Goal: Task Accomplishment & Management: Use online tool/utility

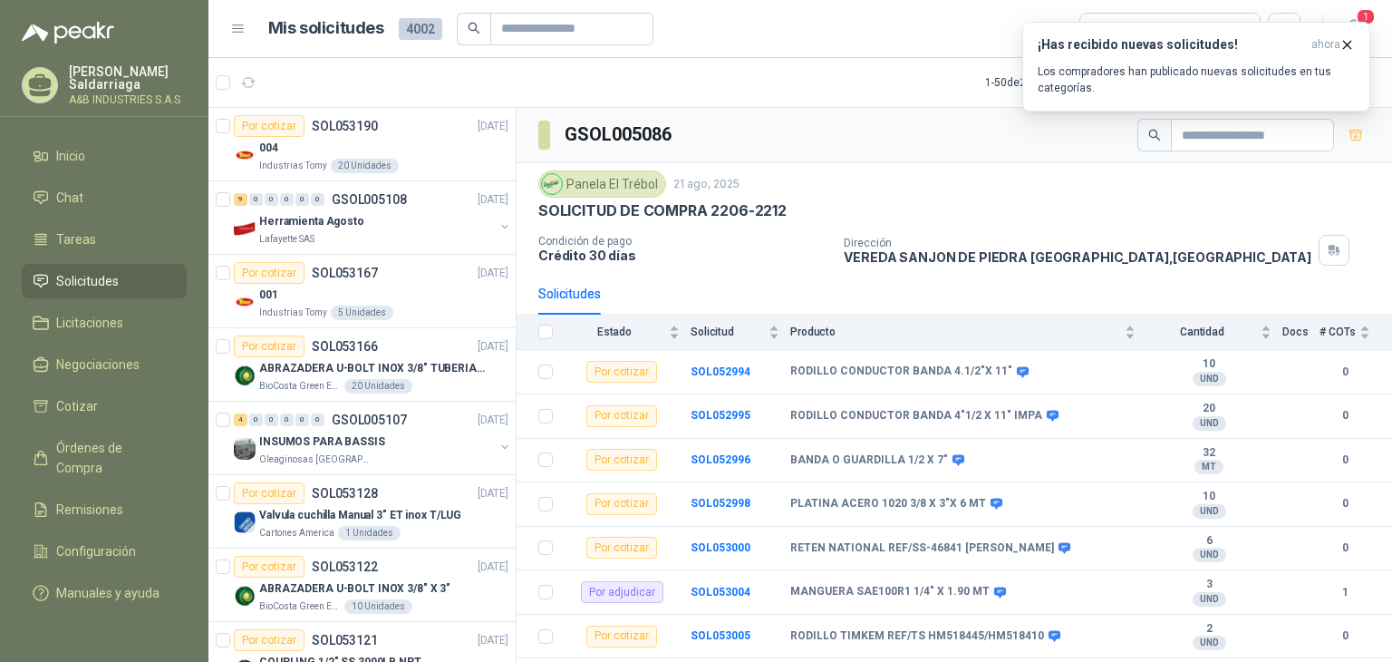
scroll to position [1178, 0]
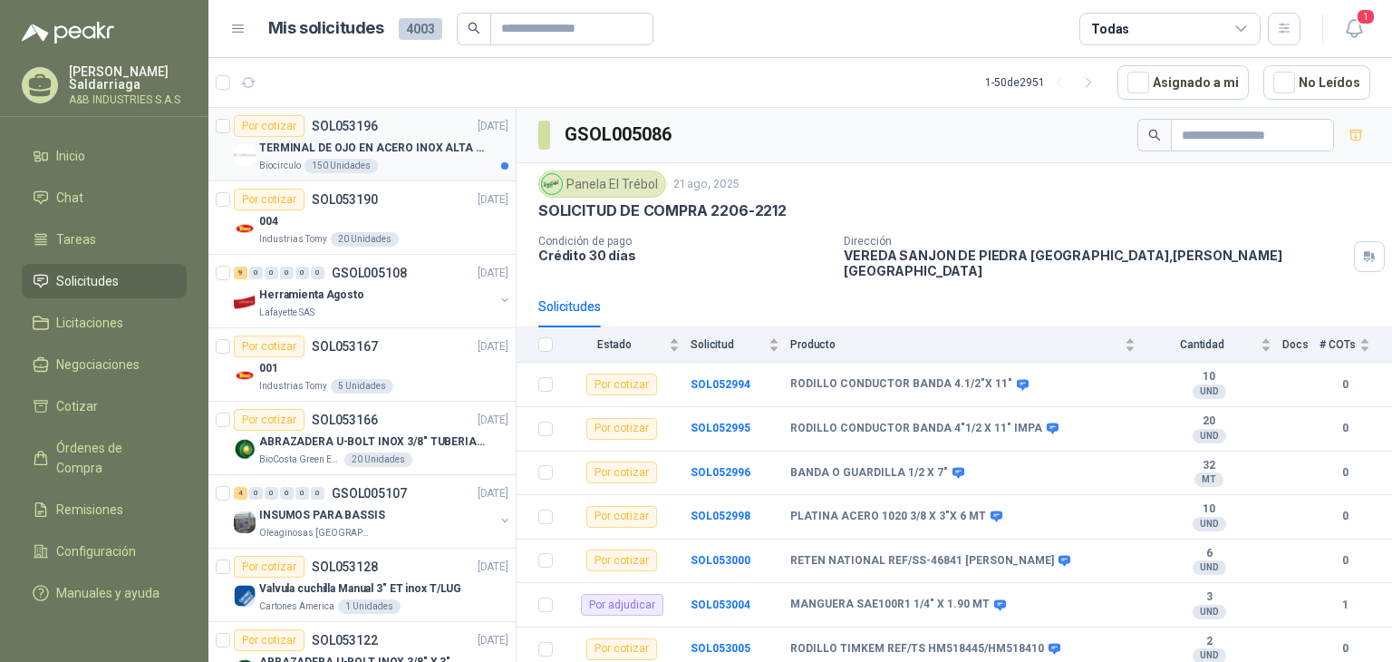
click at [436, 167] on div "Biocirculo 150 Unidades" at bounding box center [383, 166] width 249 height 14
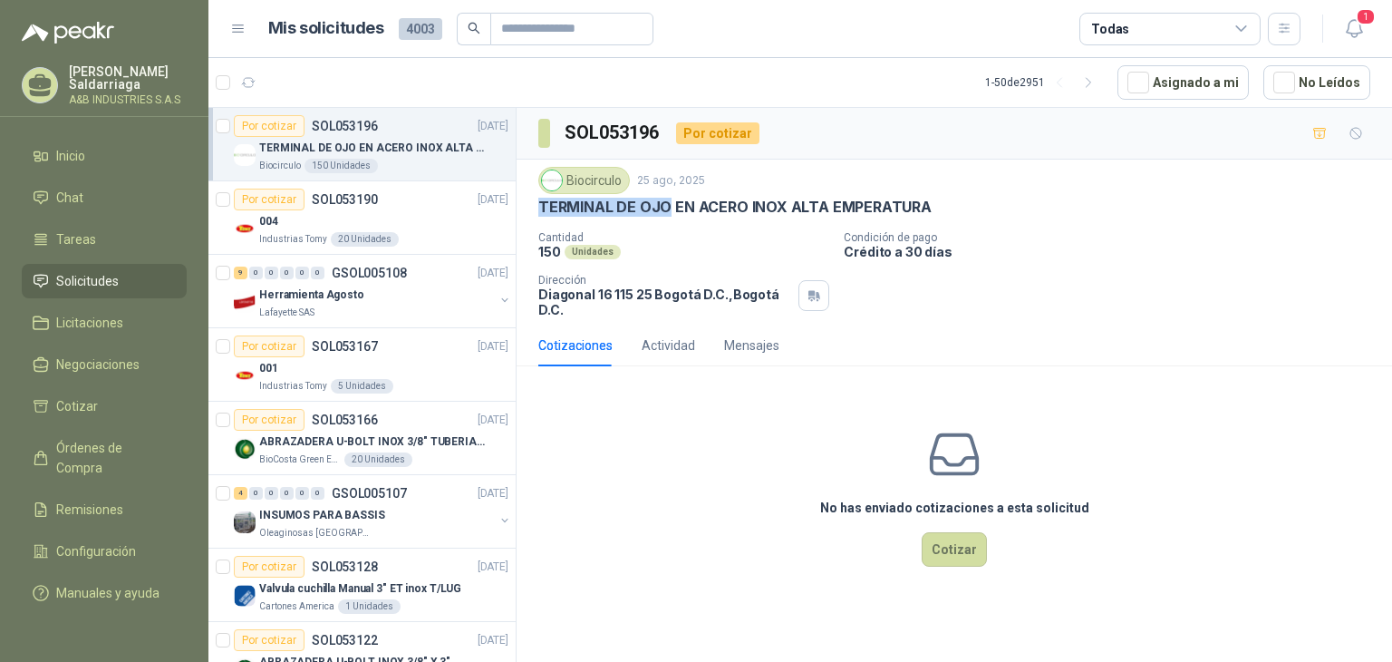
drag, startPoint x: 537, startPoint y: 203, endPoint x: 668, endPoint y: 207, distance: 130.5
click at [668, 207] on p "TERMINAL DE OJO EN ACERO INOX ALTA EMPERATURA" at bounding box center [734, 207] width 393 height 19
copy p "TERMINAL DE OJO"
click at [585, 465] on div "No has enviado cotizaciones a esta solicitud Cotizar" at bounding box center [954, 496] width 875 height 231
click at [692, 188] on div "Biocirculo 25 ago, 2025" at bounding box center [954, 180] width 832 height 27
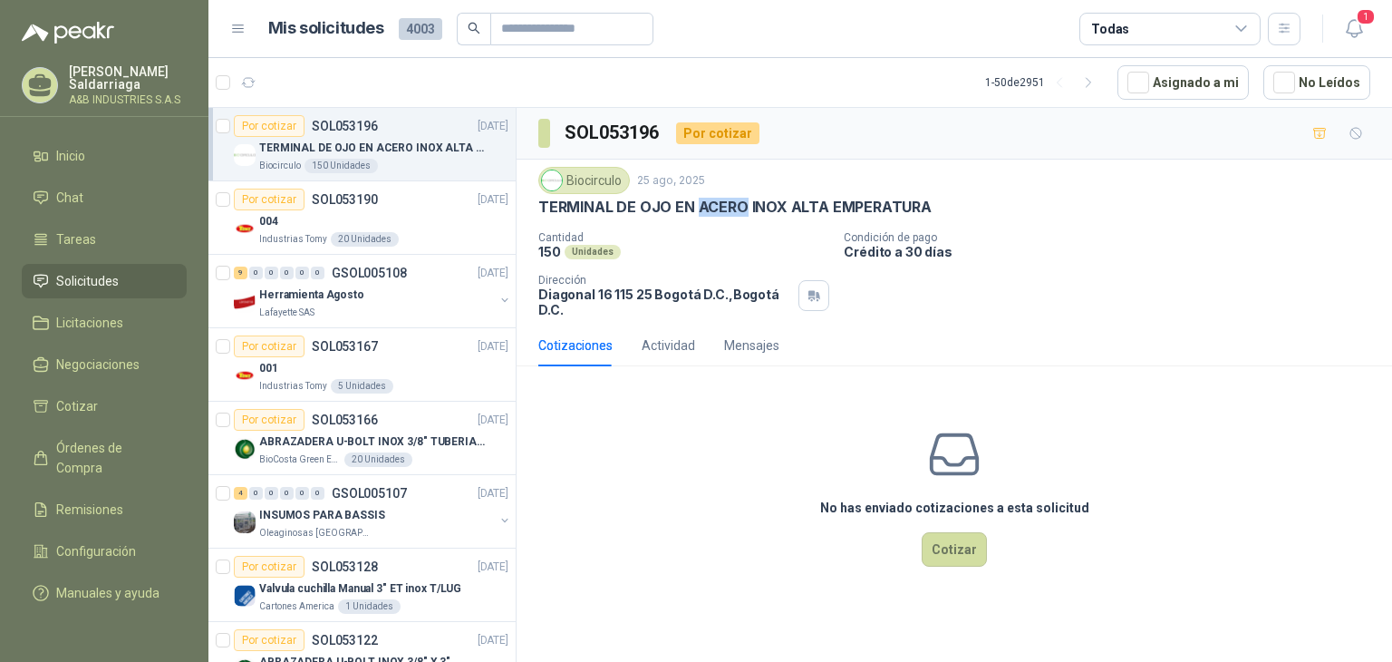
drag, startPoint x: 694, startPoint y: 204, endPoint x: 741, endPoint y: 207, distance: 47.2
click at [741, 207] on p "TERMINAL DE OJO EN ACERO INOX ALTA EMPERATURA" at bounding box center [734, 207] width 393 height 19
click at [724, 204] on p "TERMINAL DE OJO EN ACERO INOX ALTA EMPERATURA" at bounding box center [734, 207] width 393 height 19
click at [536, 204] on div "Biocirculo 25 ago, 2025 TERMINAL DE OJO EN ACERO INOX ALTA EMPERATURA Cantidad …" at bounding box center [954, 241] width 875 height 165
click at [572, 414] on div "No has enviado cotizaciones a esta solicitud Cotizar" at bounding box center [954, 496] width 875 height 231
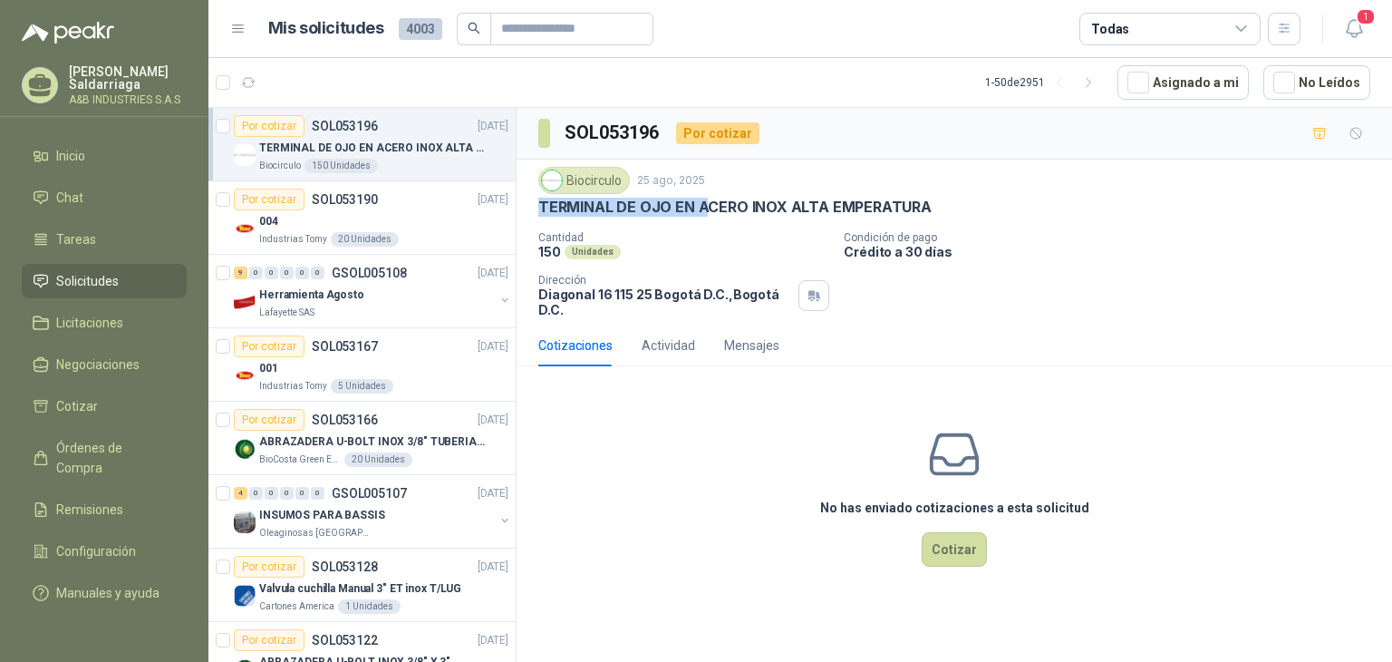
drag, startPoint x: 538, startPoint y: 203, endPoint x: 707, endPoint y: 213, distance: 168.8
click at [707, 213] on p "TERMINAL DE OJO EN ACERO INOX ALTA EMPERATURA" at bounding box center [734, 207] width 393 height 19
click at [817, 198] on p "TERMINAL DE OJO EN ACERO INOX ALTA EMPERATURA" at bounding box center [734, 207] width 393 height 19
click at [883, 193] on div "Biocirculo 25 ago, 2025 TERMINAL DE OJO EN ACERO INOX ALTA EMPERATURA" at bounding box center [954, 192] width 832 height 50
